Goal: Transaction & Acquisition: Purchase product/service

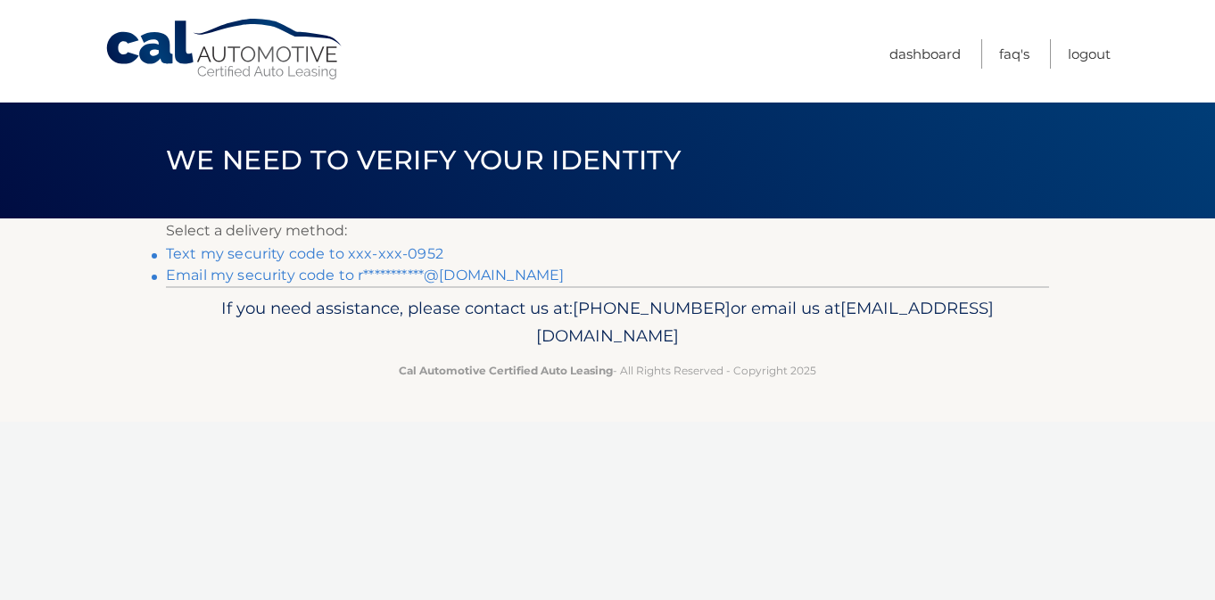
click at [368, 251] on link "Text my security code to xxx-xxx-0952" at bounding box center [304, 253] width 277 height 17
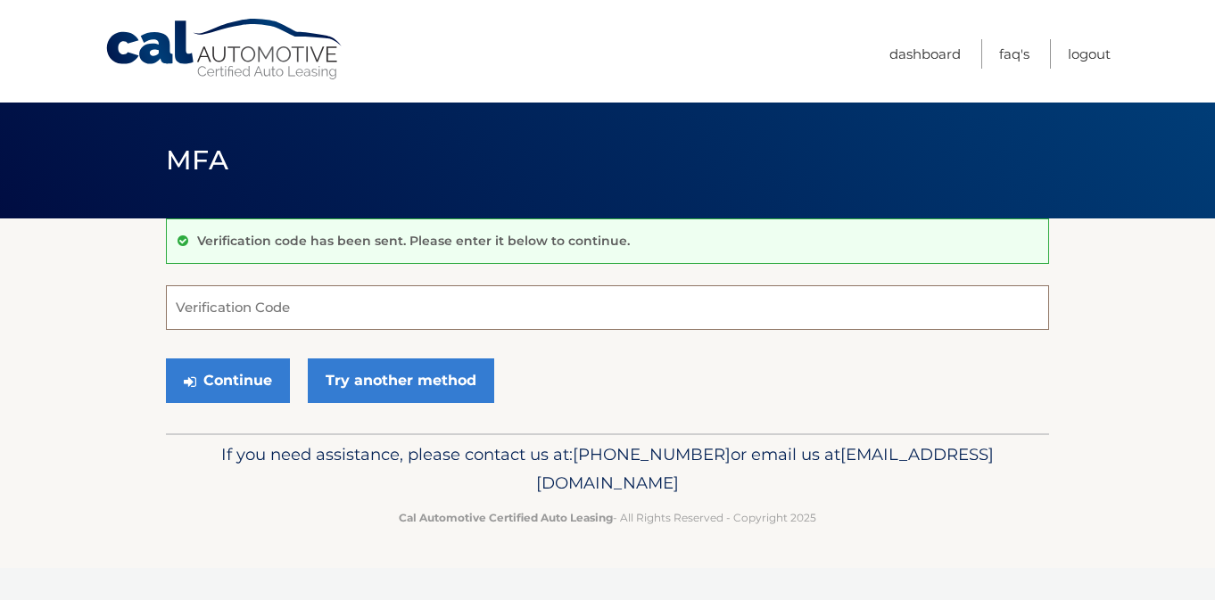
click at [249, 301] on input "Verification Code" at bounding box center [607, 307] width 883 height 45
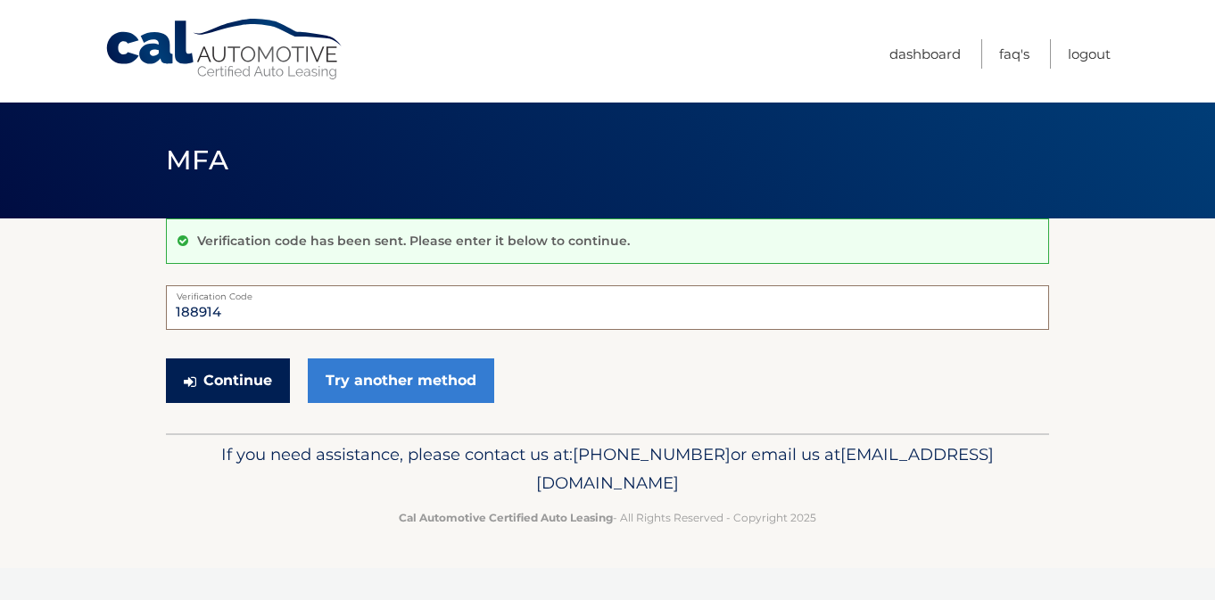
type input "188914"
click at [251, 380] on button "Continue" at bounding box center [228, 381] width 124 height 45
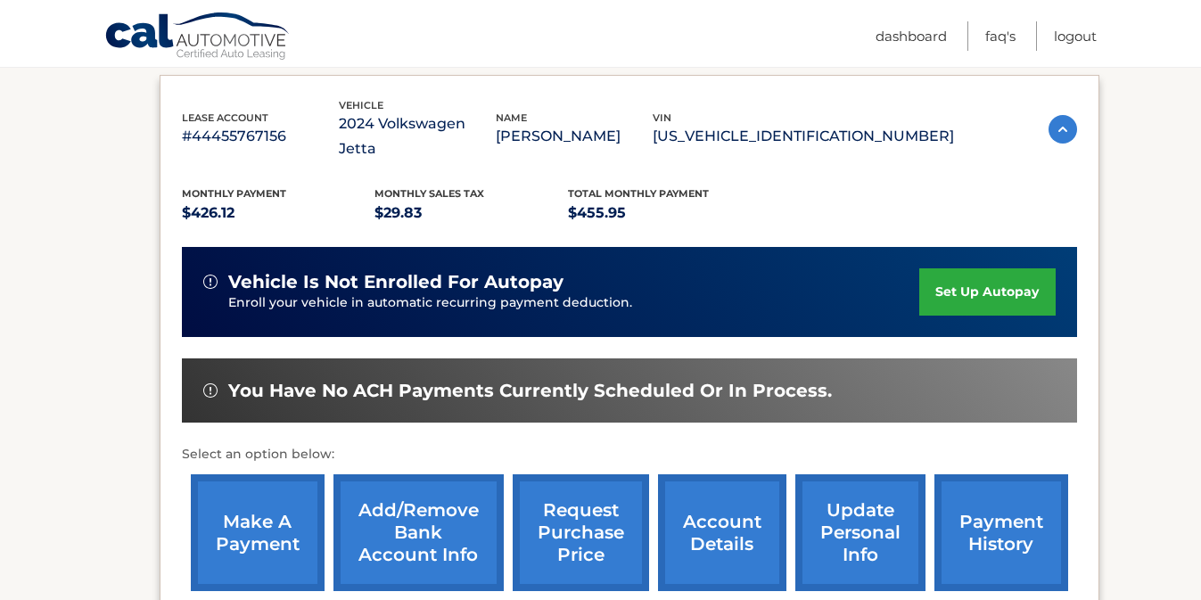
scroll to position [301, 0]
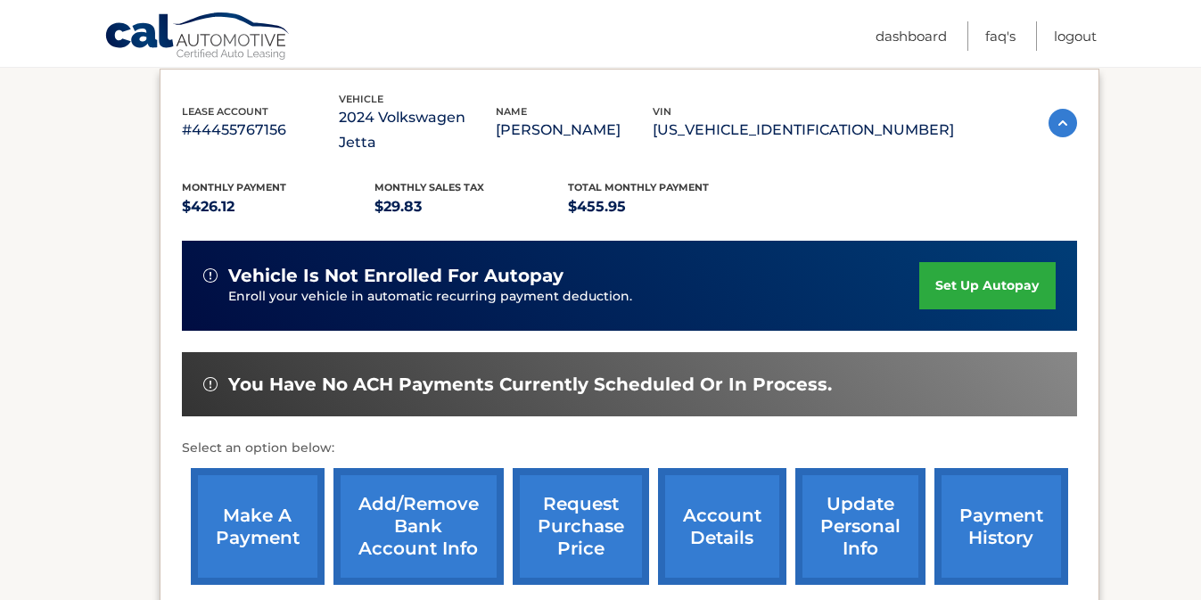
click at [259, 499] on link "make a payment" at bounding box center [258, 526] width 134 height 117
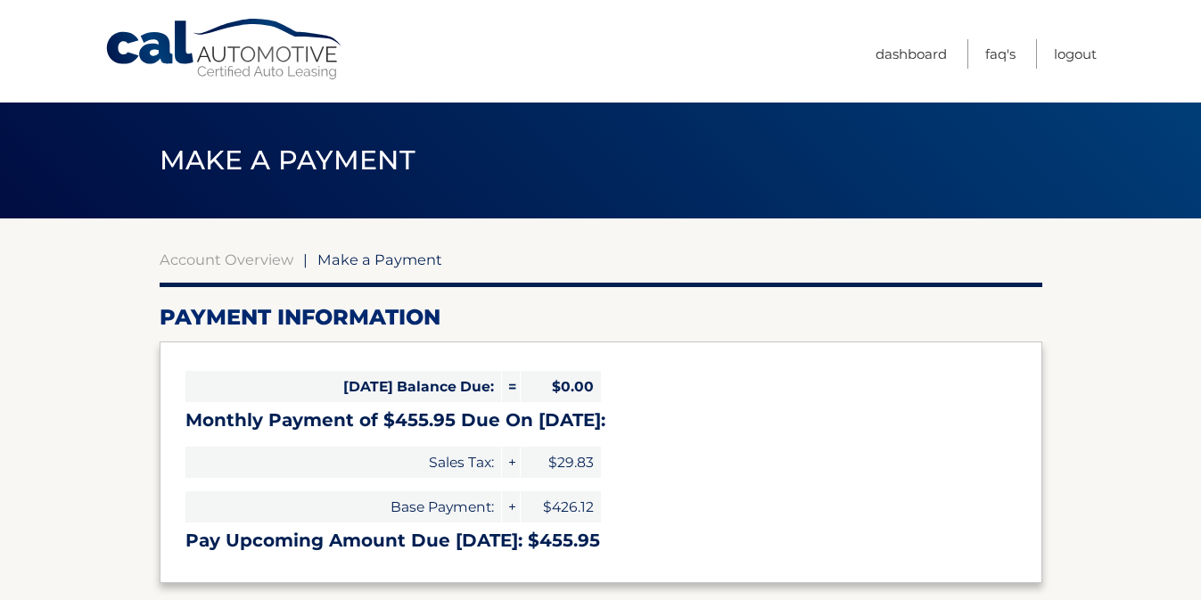
select select "NzVmNmEzNTUtMjUxNy00ZmU3LWE0ZTQtYWI2YzIxMmU4YjEx"
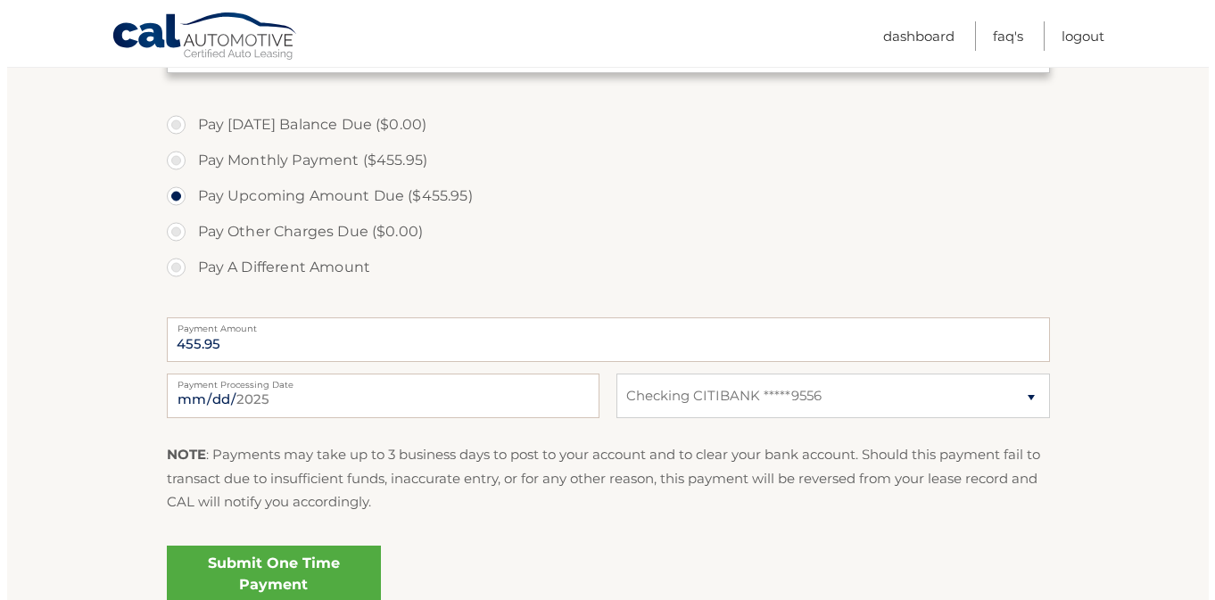
scroll to position [517, 0]
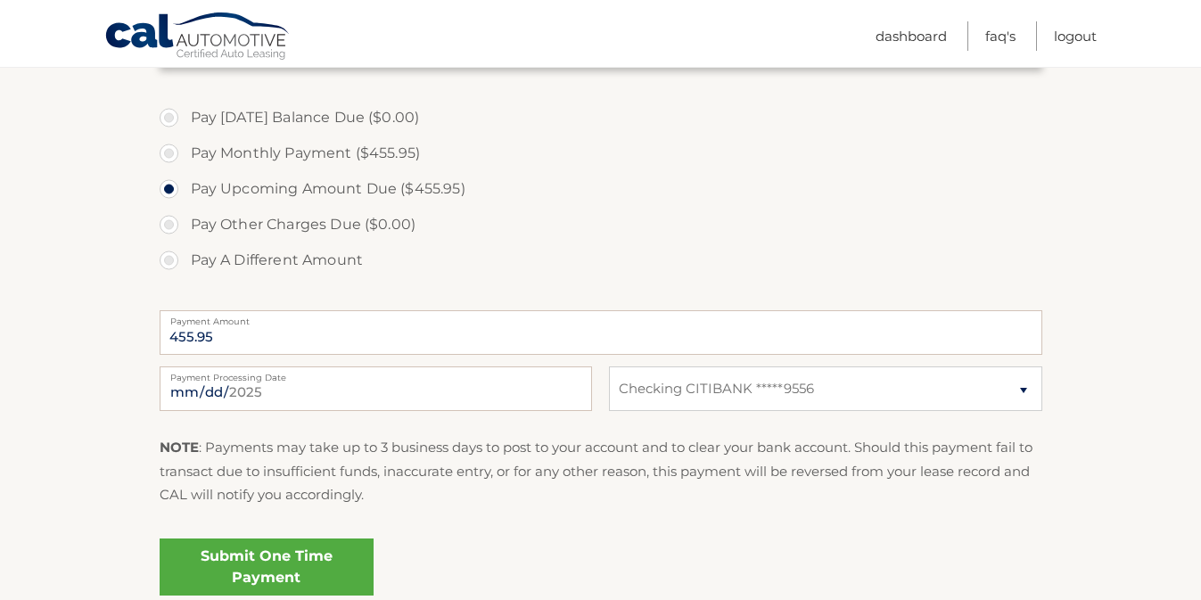
click at [251, 568] on link "Submit One Time Payment" at bounding box center [267, 567] width 214 height 57
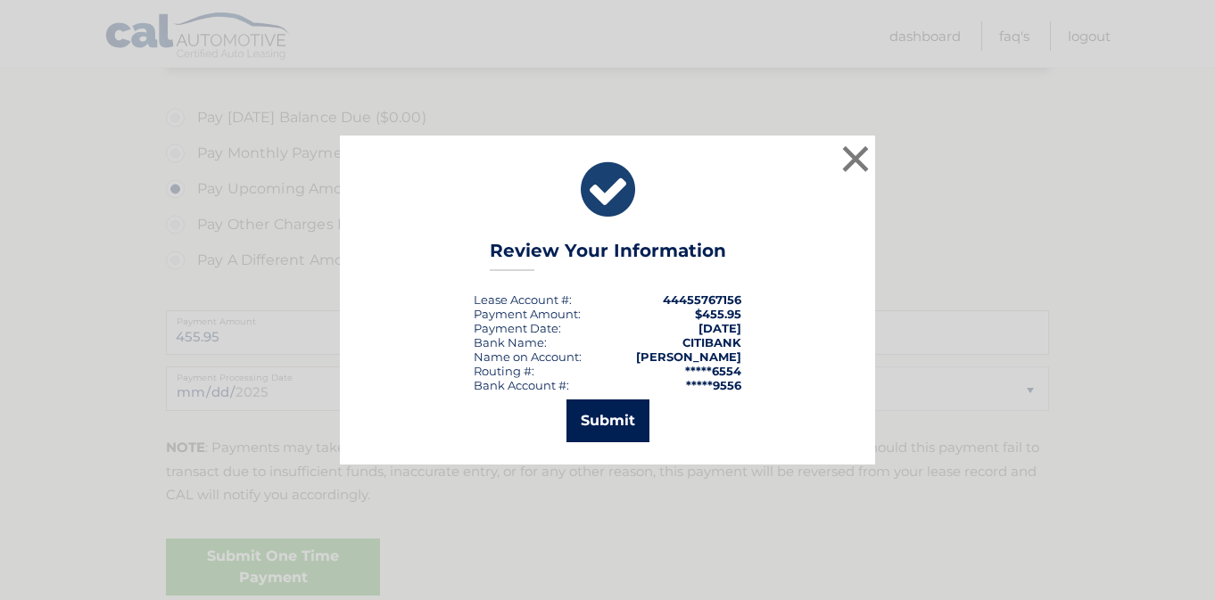
click at [594, 414] on button "Submit" at bounding box center [607, 421] width 83 height 43
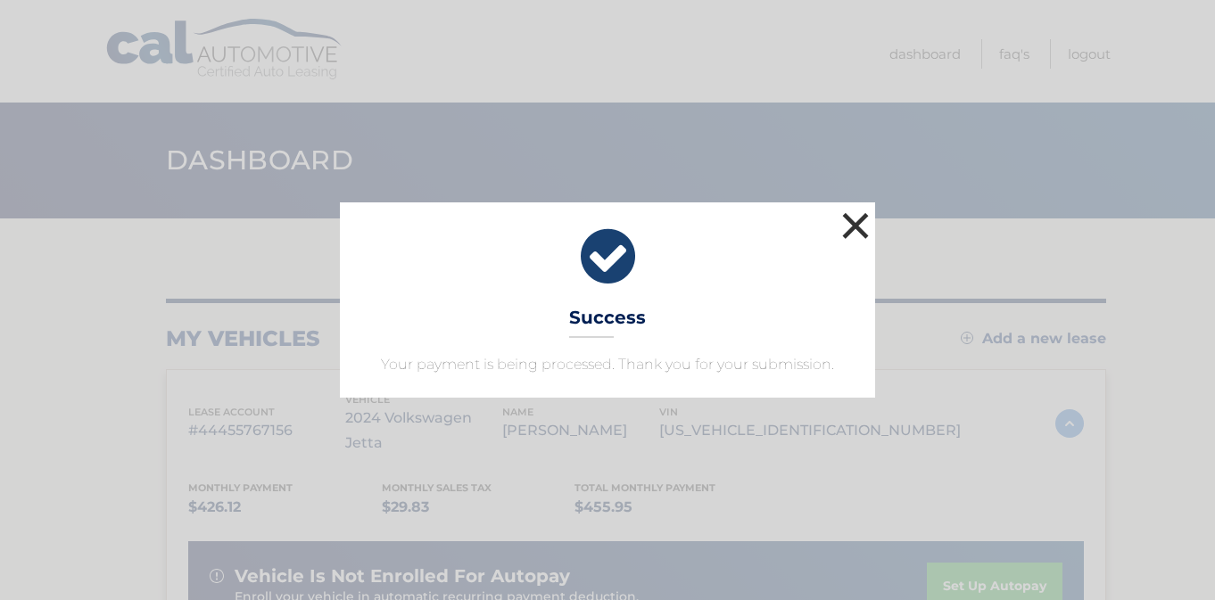
click at [858, 227] on button "×" at bounding box center [855, 226] width 36 height 36
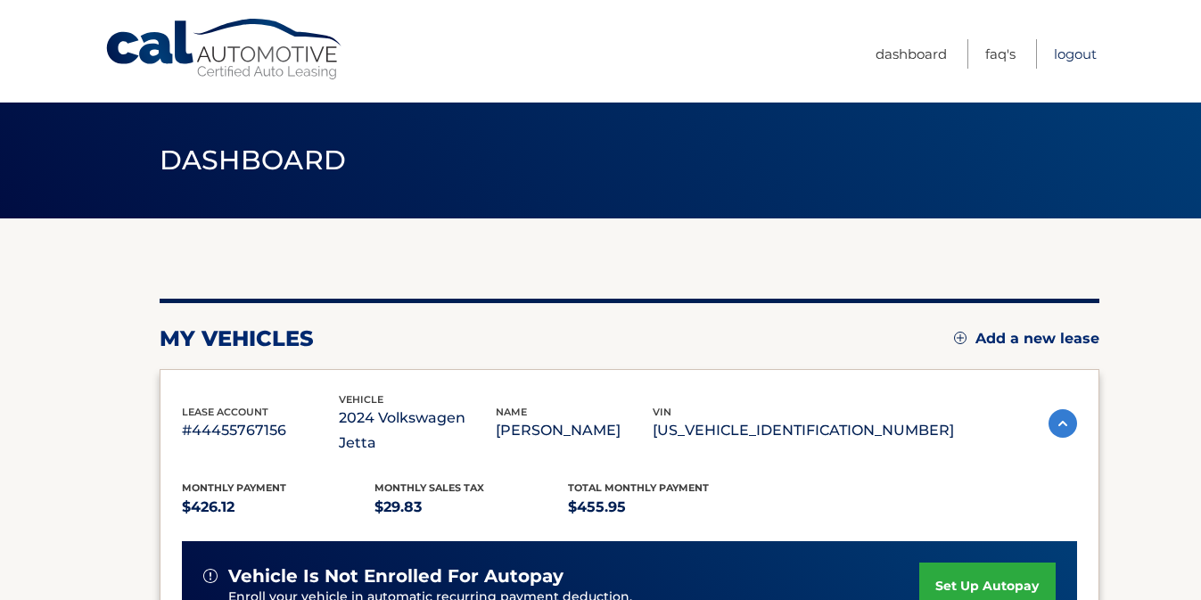
click at [1065, 53] on link "Logout" at bounding box center [1075, 53] width 43 height 29
